Goal: Task Accomplishment & Management: Use online tool/utility

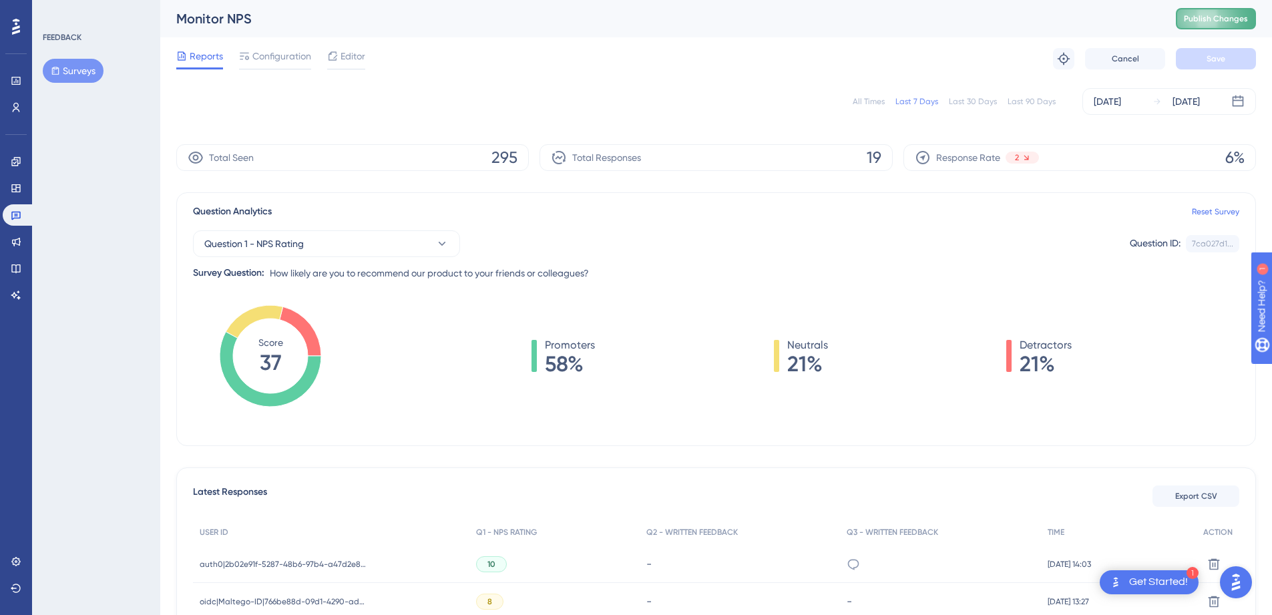
click at [1202, 21] on span "Publish Changes" at bounding box center [1216, 18] width 64 height 11
click at [274, 56] on span "Configuration" at bounding box center [281, 56] width 59 height 16
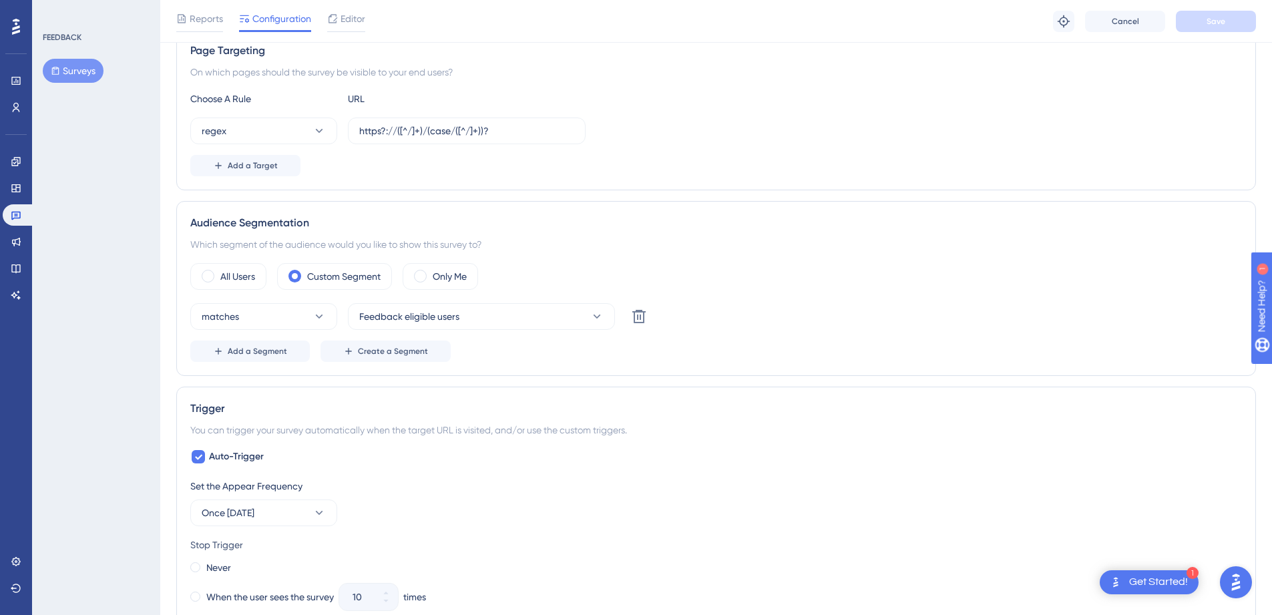
scroll to position [325, 0]
